Goal: Task Accomplishment & Management: Use online tool/utility

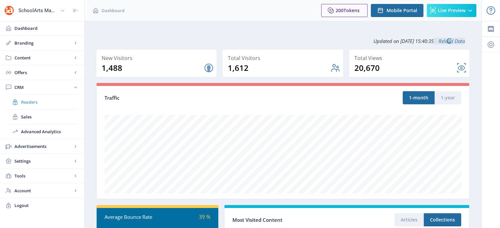
click at [31, 99] on span "Readers" at bounding box center [49, 102] width 57 height 7
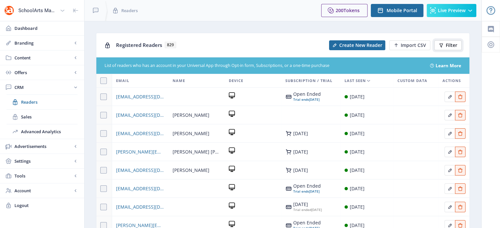
click at [445, 48] on button "Filter" at bounding box center [447, 45] width 27 height 10
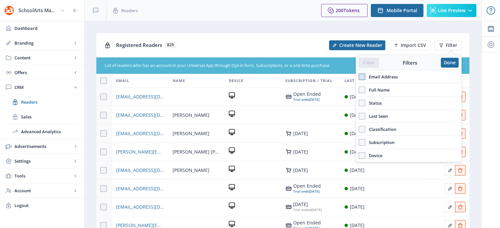
click at [364, 76] on span at bounding box center [361, 77] width 7 height 7
click at [359, 77] on input "Email Address" at bounding box center [358, 77] width 0 height 0
checkbox input "true"
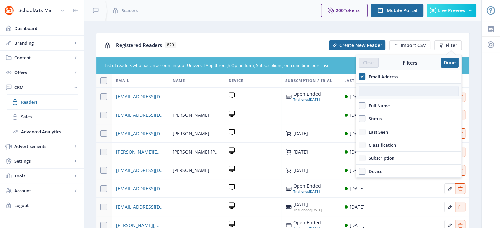
click at [378, 92] on input "text" at bounding box center [408, 91] width 100 height 11
paste input "[EMAIL_ADDRESS][DOMAIN_NAME]"
type input "[EMAIL_ADDRESS][DOMAIN_NAME]"
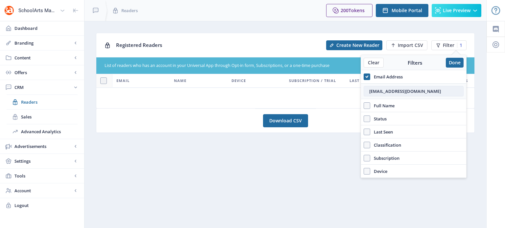
click at [416, 93] on input "[EMAIL_ADDRESS][DOMAIN_NAME]" at bounding box center [413, 91] width 100 height 11
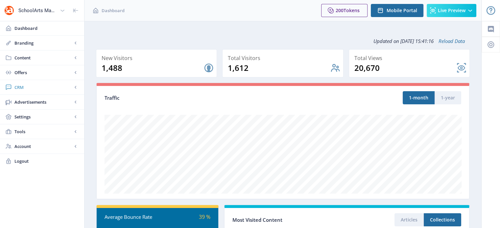
click at [22, 86] on span "CRM" at bounding box center [43, 87] width 58 height 7
click at [36, 104] on span "Readers" at bounding box center [49, 102] width 57 height 7
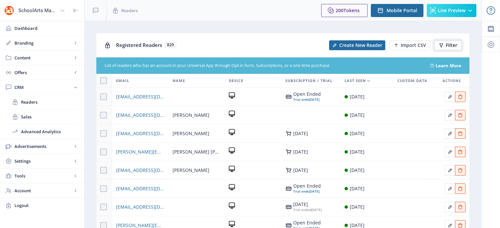
click at [442, 45] on icon at bounding box center [440, 45] width 5 height 5
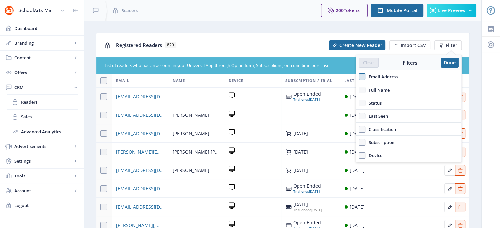
click at [362, 76] on span at bounding box center [361, 77] width 7 height 7
click at [359, 77] on input "Email Address" at bounding box center [358, 77] width 0 height 0
checkbox input "true"
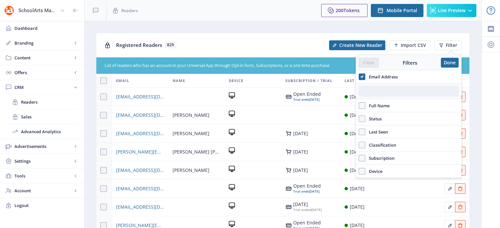
click at [370, 94] on input "text" at bounding box center [408, 91] width 100 height 11
paste input "JESSICA KARNS <jkarns@tps501.org>"
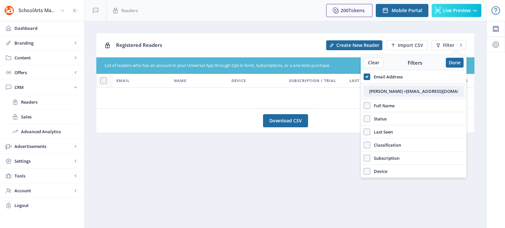
click at [400, 92] on input "JESSICA KARNS <jkarns@tps501.org>" at bounding box center [413, 91] width 100 height 11
drag, startPoint x: 400, startPoint y: 92, endPoint x: 452, endPoint y: 88, distance: 51.7
click at [452, 88] on input "JESSICA KARNS <jkarns@tps501.org>" at bounding box center [413, 91] width 100 height 11
drag, startPoint x: 411, startPoint y: 89, endPoint x: 357, endPoint y: 96, distance: 54.3
click at [357, 96] on nb-layout "SchoolArts Magazine Dashboard Branding App Appearance Brand Brief Pages SEO Web…" at bounding box center [252, 114] width 505 height 228
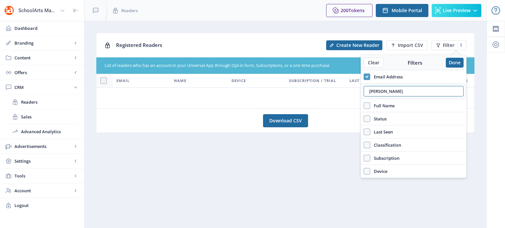
type input "JESSICA KARNS"
click at [368, 78] on span at bounding box center [366, 77] width 7 height 7
click at [364, 77] on input "Email Address" at bounding box center [363, 77] width 0 height 0
checkbox input "false"
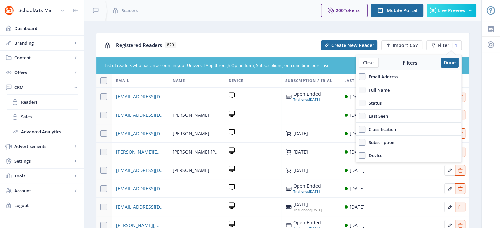
click at [369, 89] on span "Full Name" at bounding box center [377, 90] width 24 height 8
click at [359, 90] on input "Full Name" at bounding box center [358, 90] width 0 height 0
checkbox input "true"
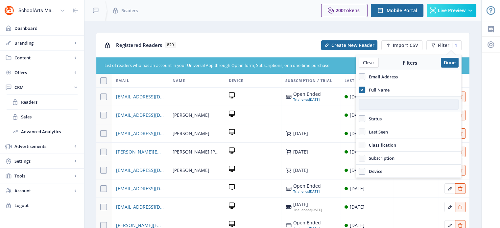
click at [375, 106] on input "text" at bounding box center [408, 104] width 100 height 11
paste input "JESSICA KARNS"
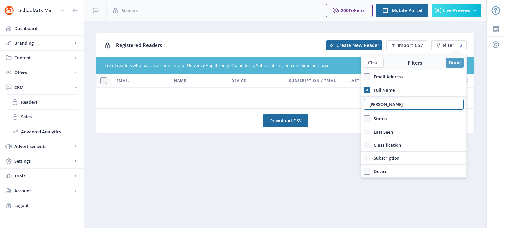
type input "JESSICA KARNS"
click at [451, 65] on button "Done" at bounding box center [454, 63] width 18 height 10
